Goal: Navigation & Orientation: Find specific page/section

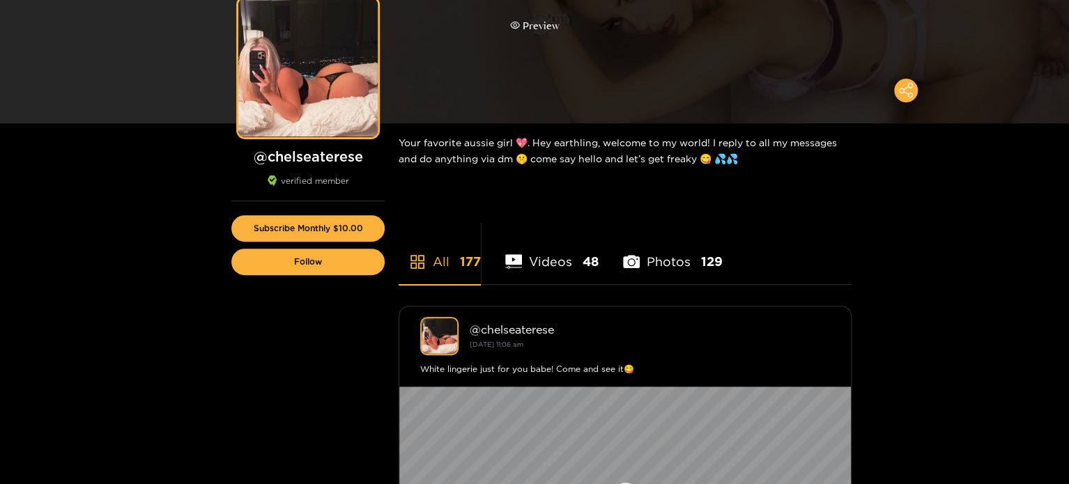
scroll to position [139, 0]
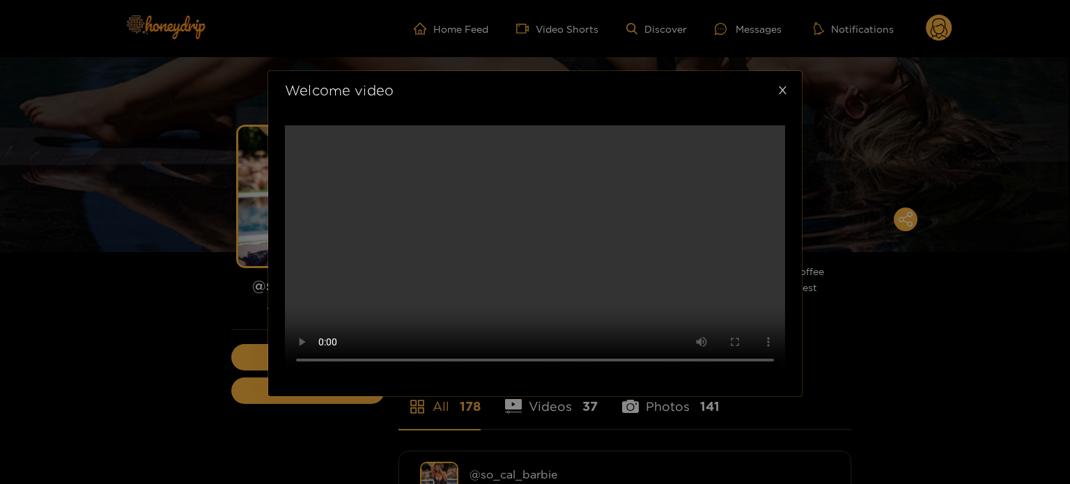
click at [785, 71] on span "Close" at bounding box center [782, 90] width 39 height 39
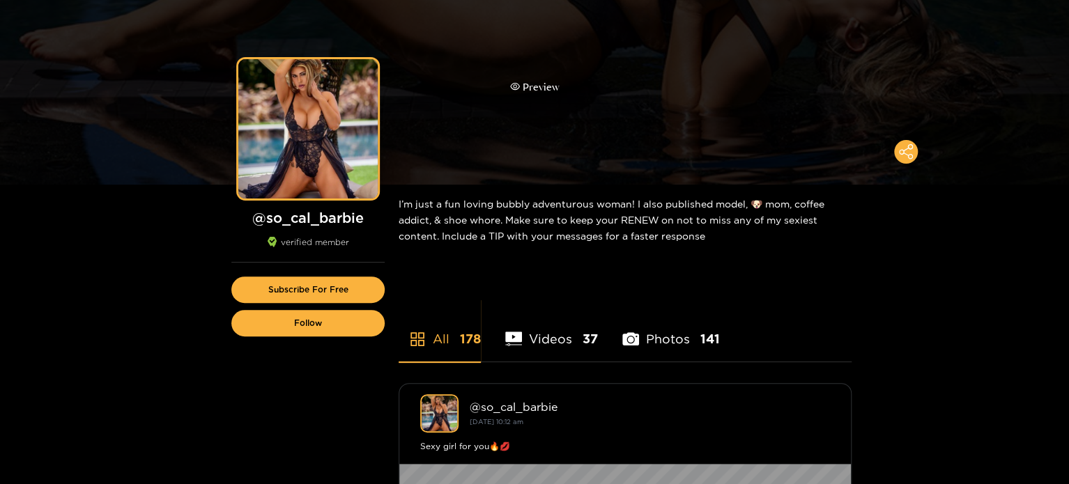
scroll to position [70, 0]
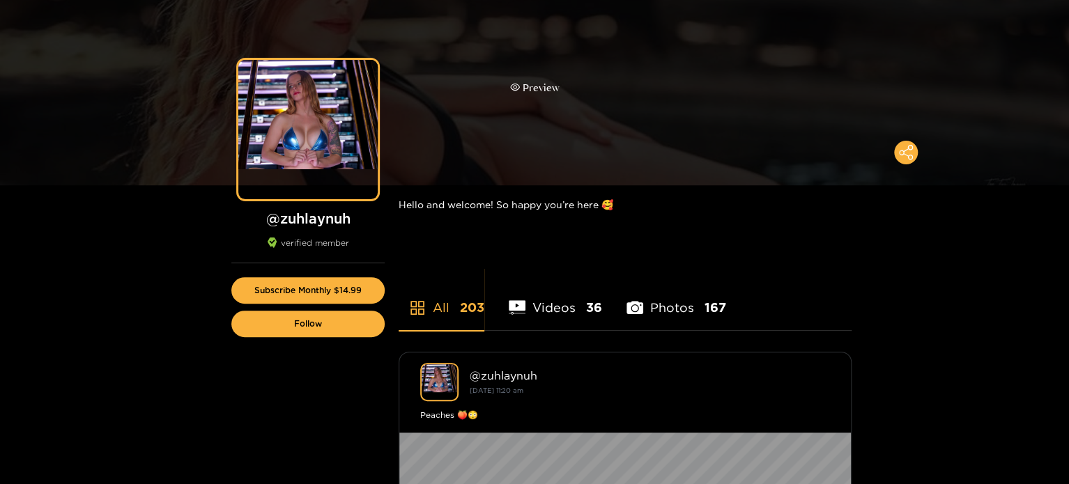
scroll to position [70, 0]
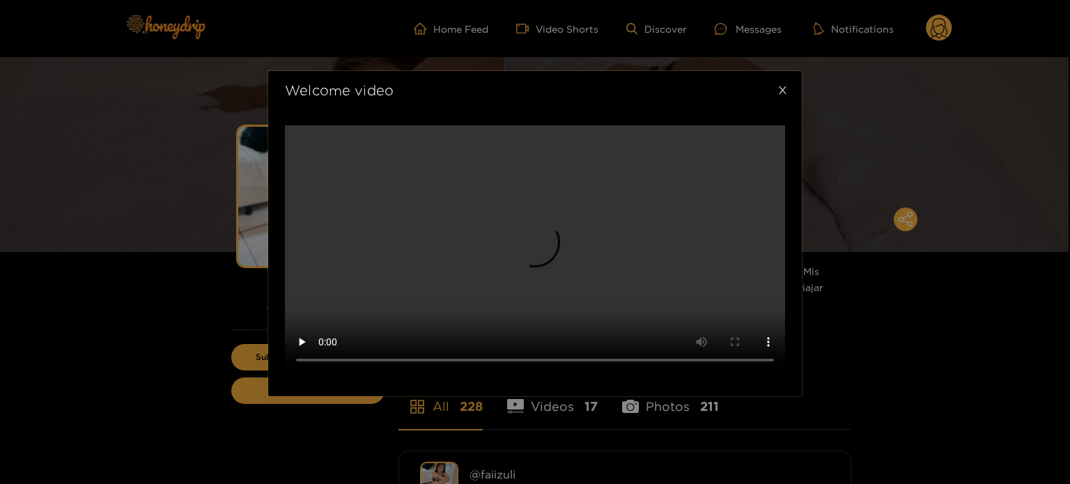
click at [790, 110] on span "Close" at bounding box center [782, 90] width 39 height 39
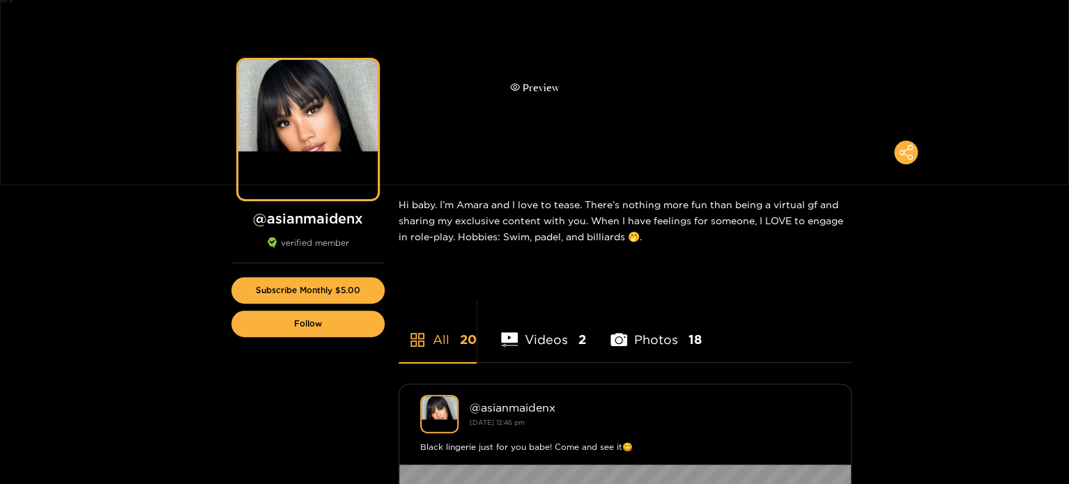
scroll to position [70, 0]
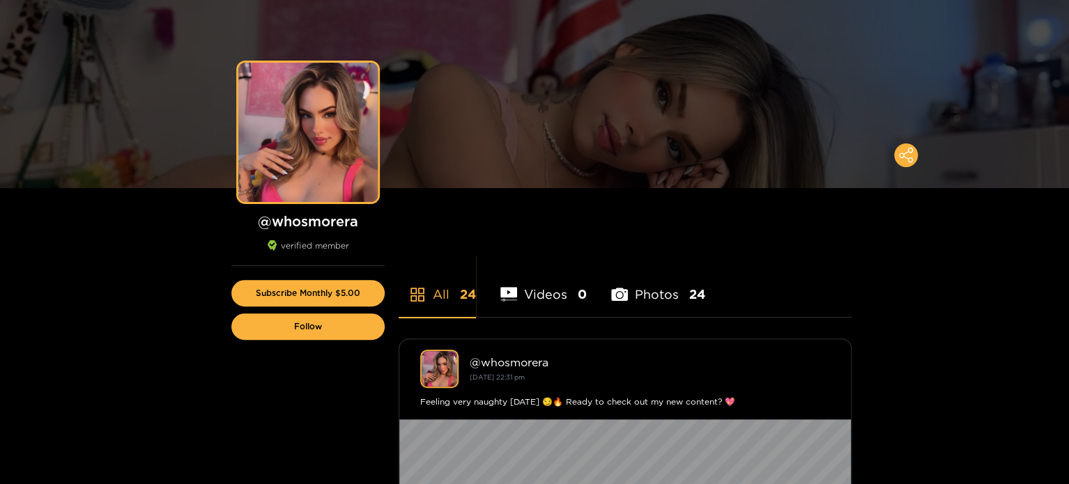
scroll to position [70, 0]
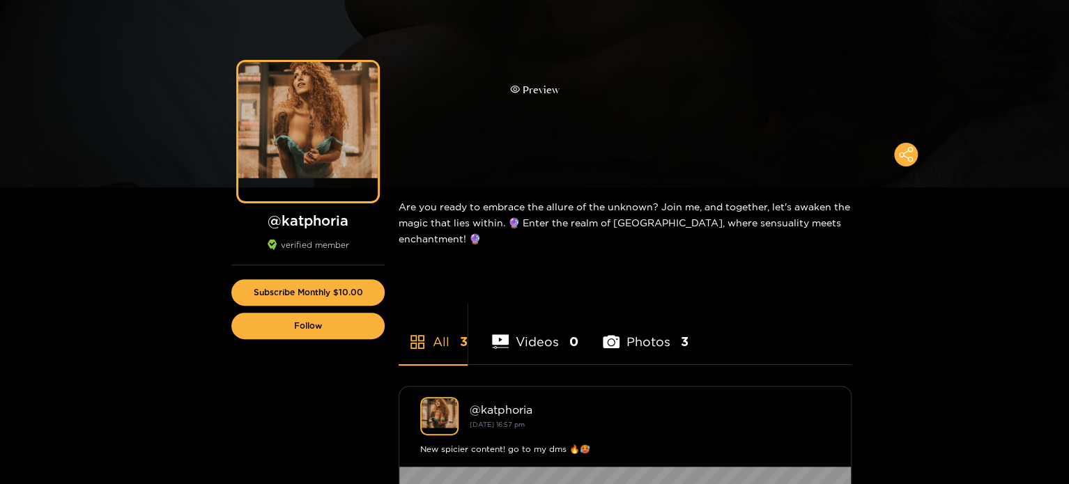
scroll to position [70, 0]
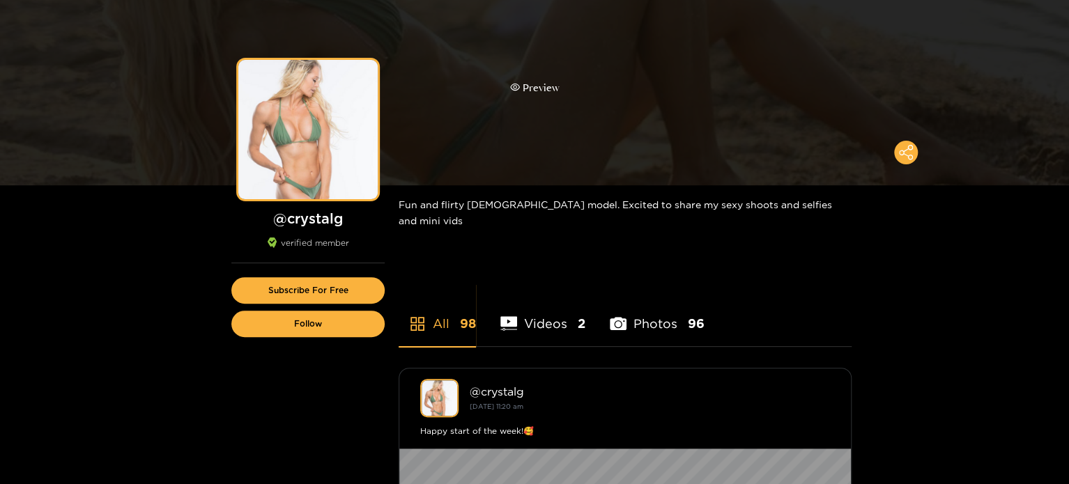
scroll to position [70, 0]
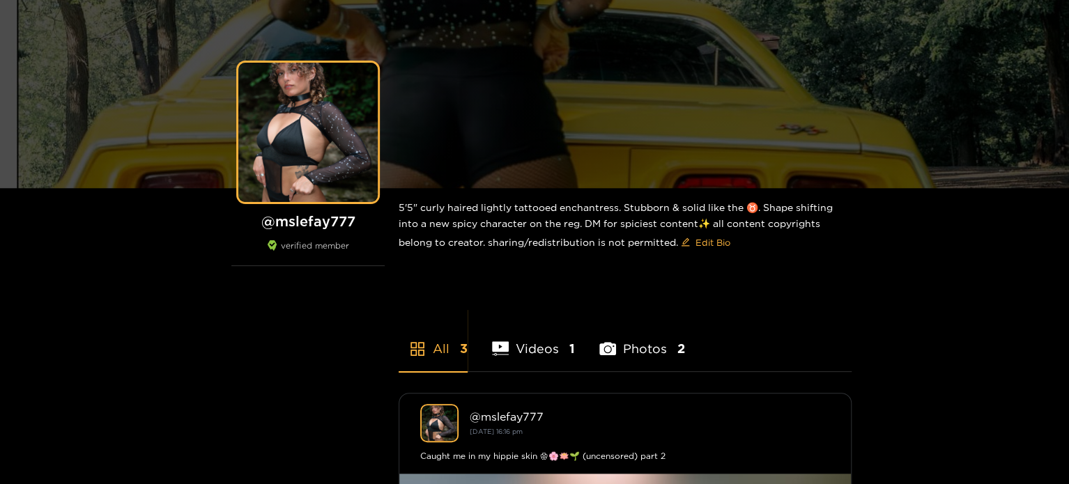
scroll to position [70, 0]
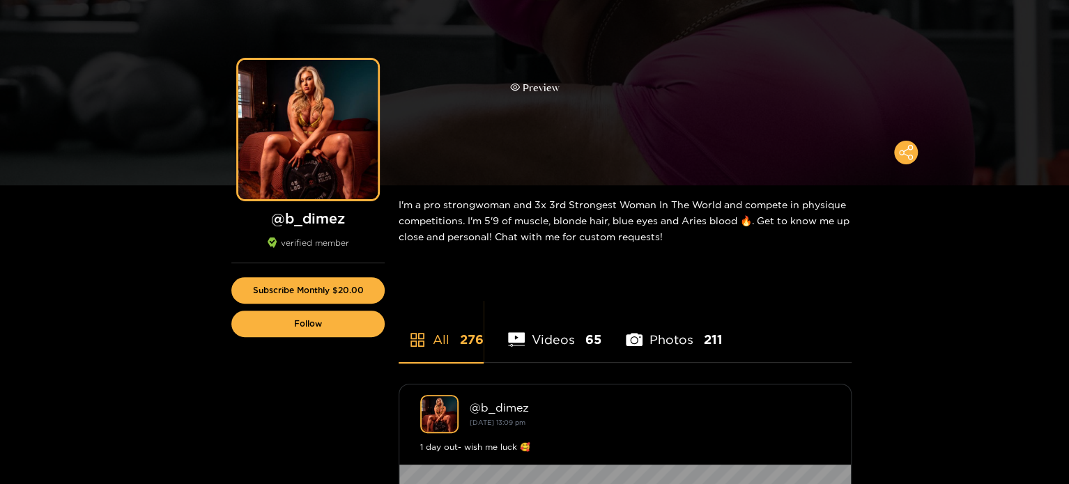
scroll to position [70, 0]
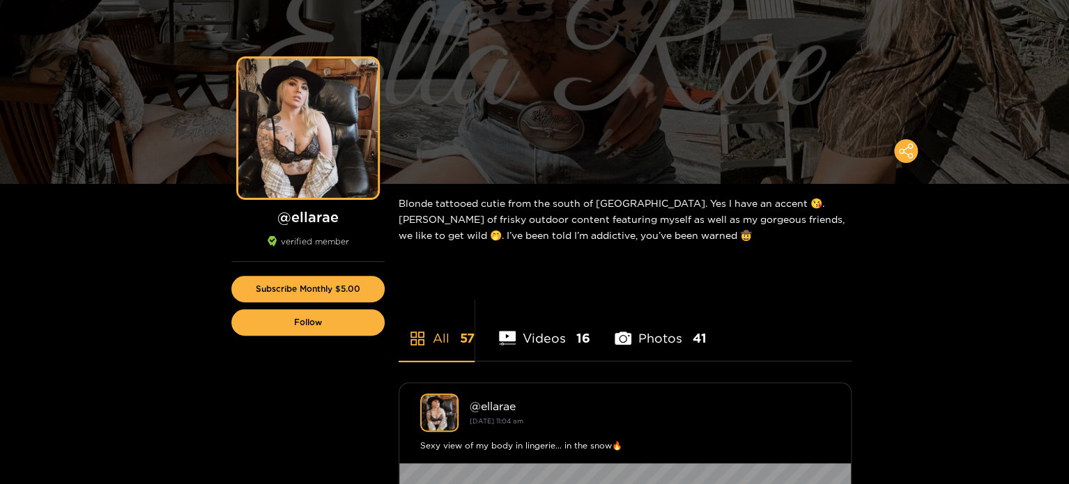
scroll to position [70, 0]
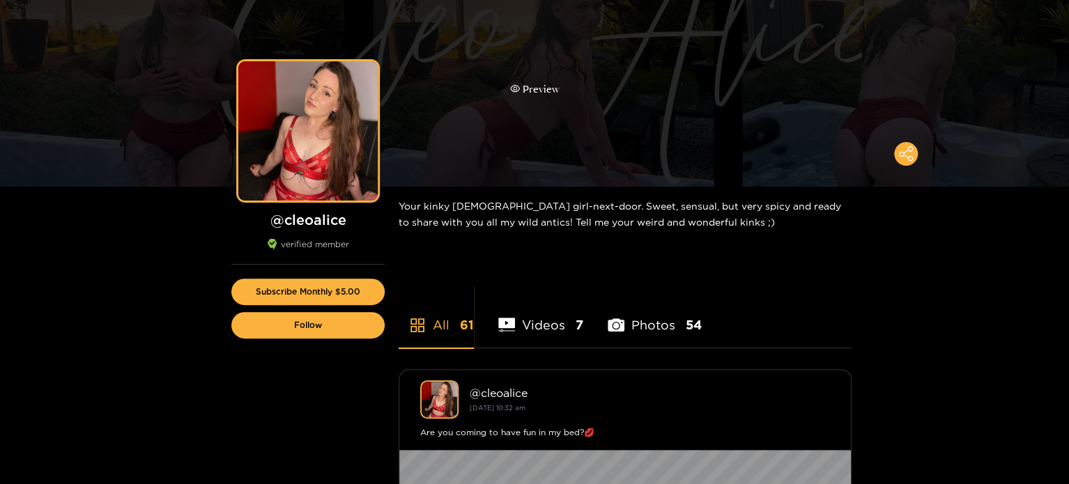
scroll to position [70, 0]
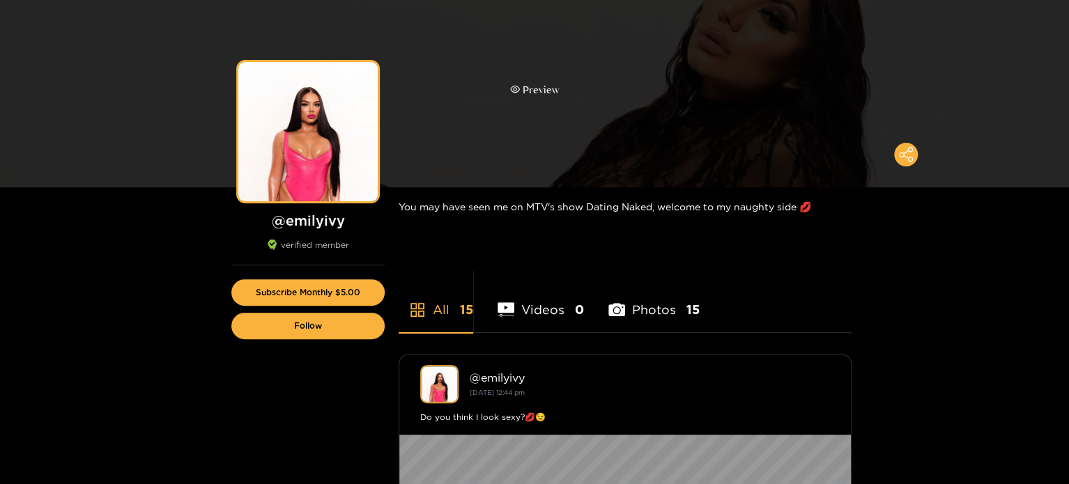
scroll to position [70, 0]
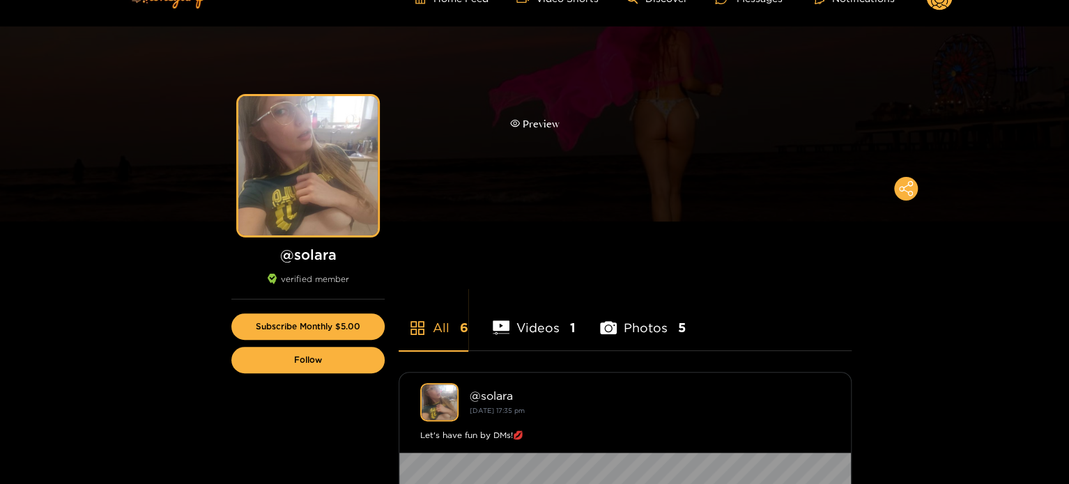
scroll to position [70, 0]
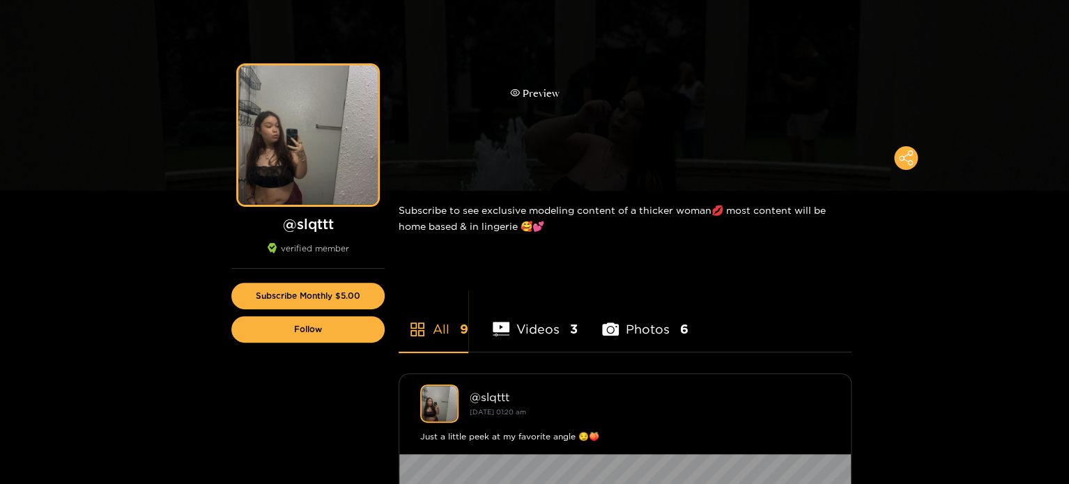
scroll to position [70, 0]
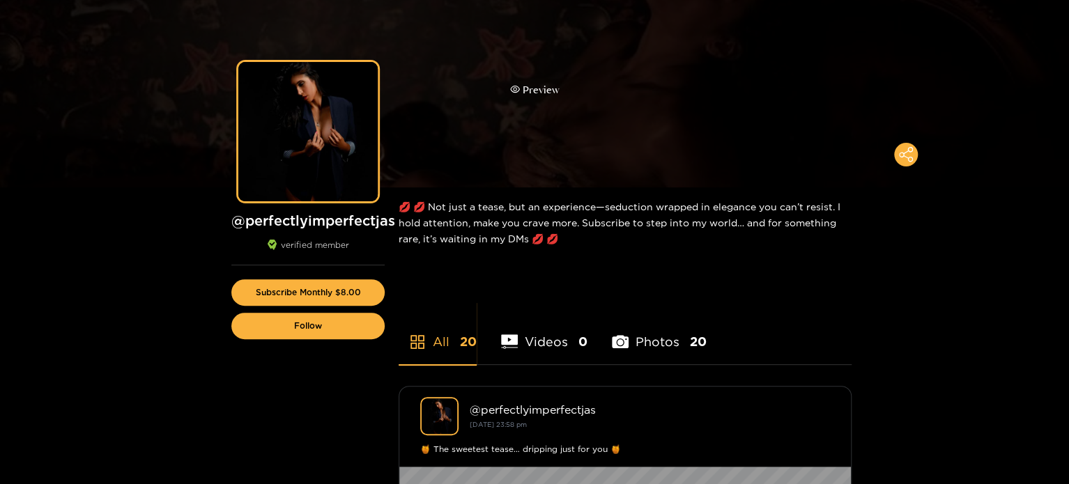
scroll to position [70, 0]
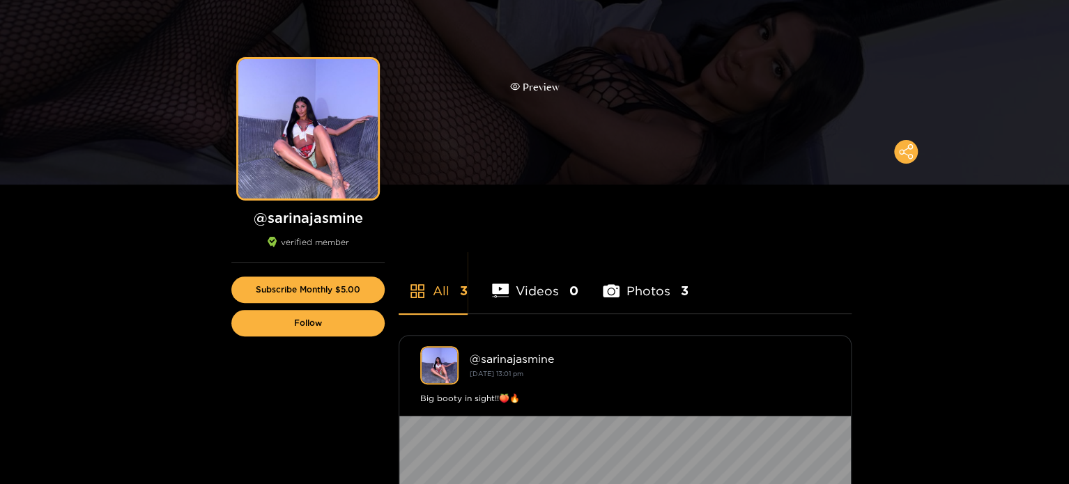
scroll to position [70, 0]
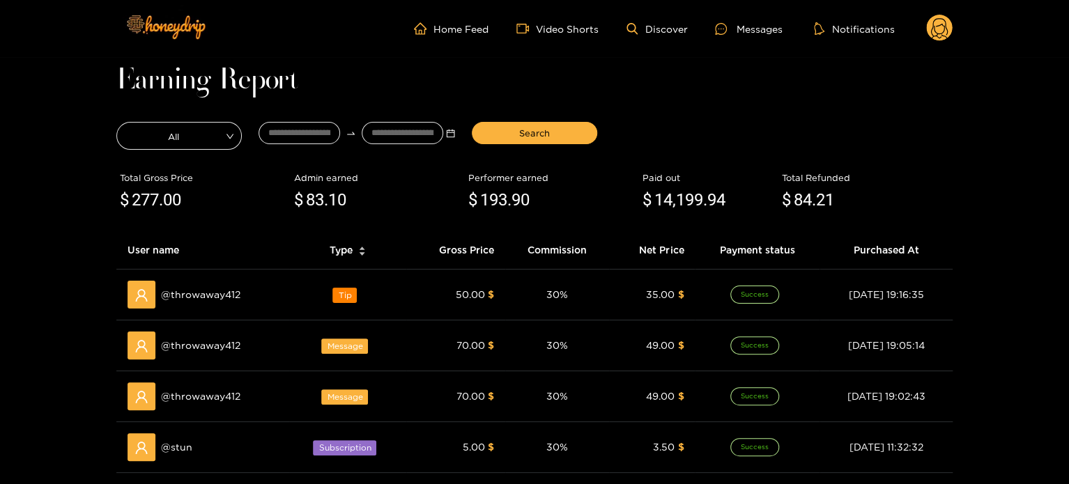
click at [945, 16] on circle at bounding box center [939, 28] width 26 height 26
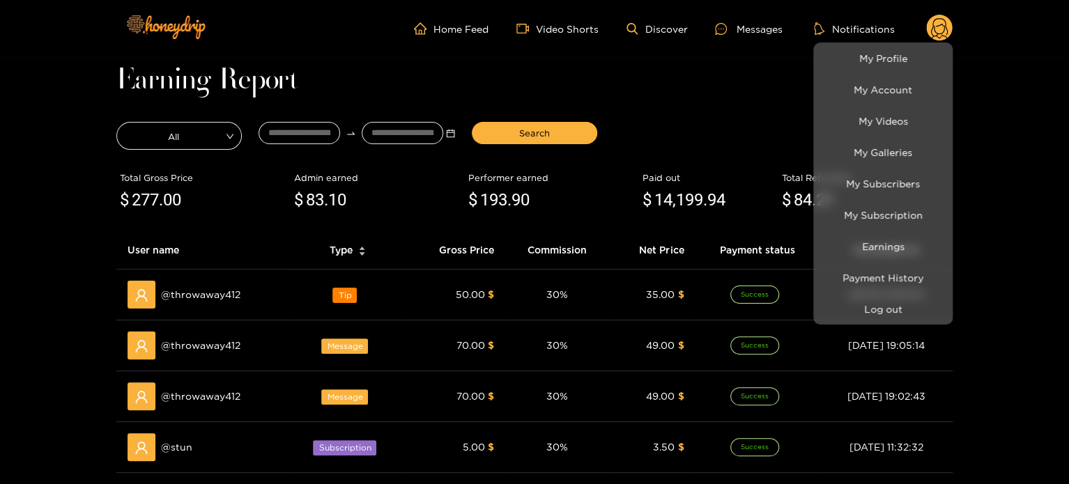
click at [873, 321] on li "Log out" at bounding box center [882, 308] width 139 height 31
click at [873, 317] on button "Log out" at bounding box center [883, 309] width 132 height 24
